Goal: Information Seeking & Learning: Learn about a topic

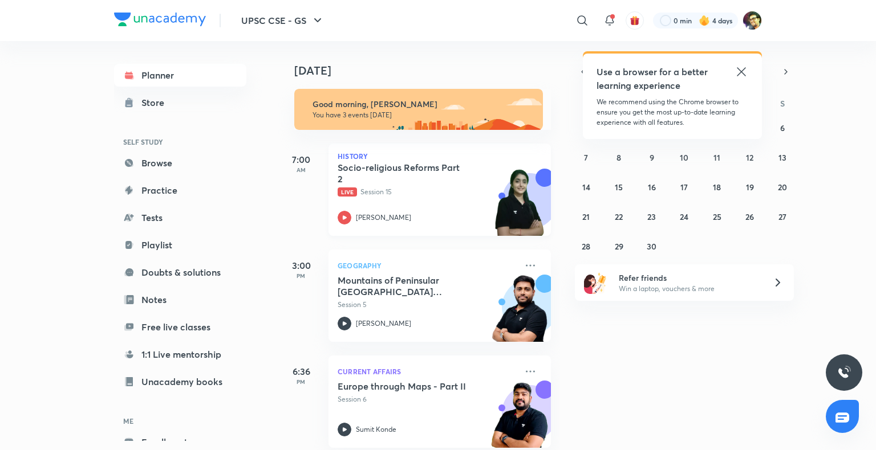
click at [389, 181] on h5 "Socio-religious Reforms Part 2" at bounding box center [408, 173] width 142 height 23
